Goal: Task Accomplishment & Management: Use online tool/utility

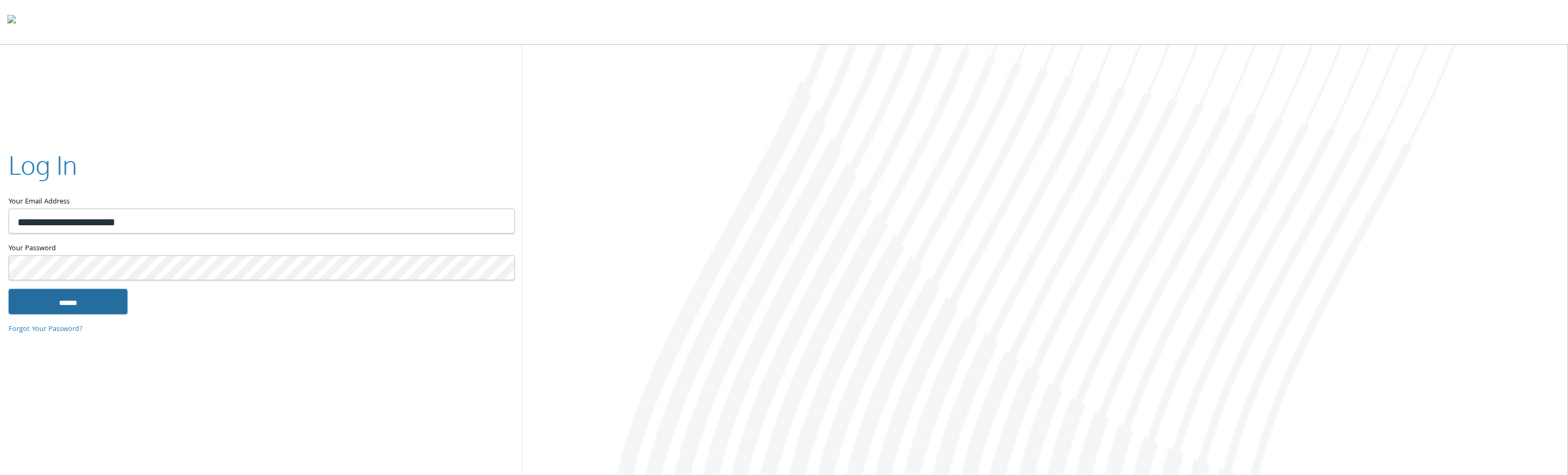
click at [61, 302] on input "******" at bounding box center [68, 301] width 119 height 26
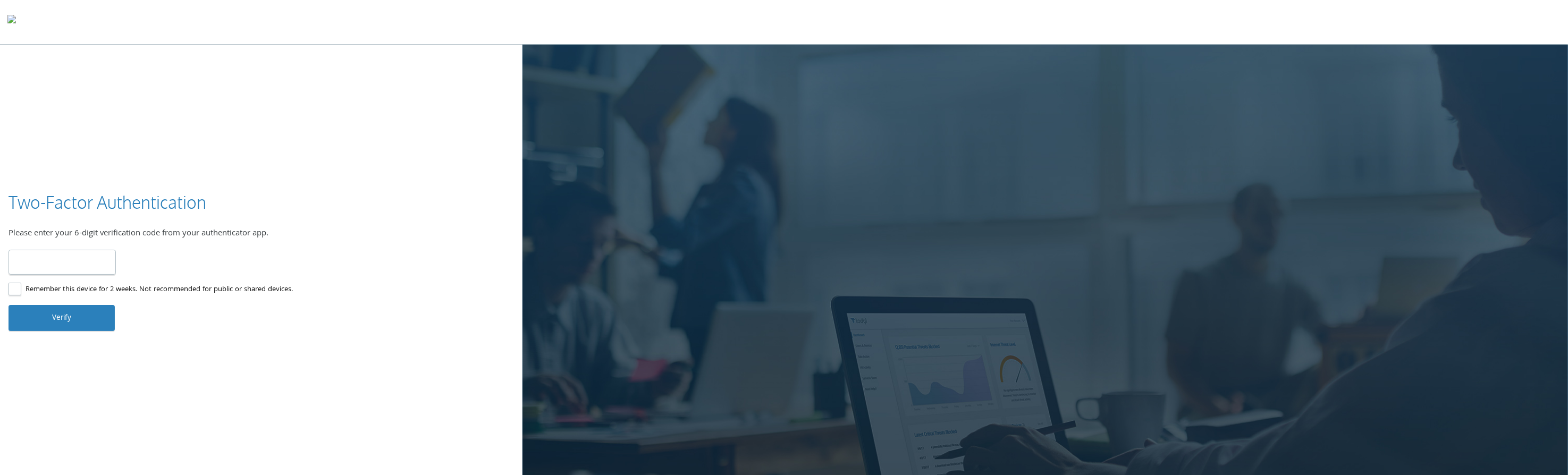
click at [32, 263] on input "number" at bounding box center [62, 262] width 107 height 25
type input "******"
